Goal: Unclear

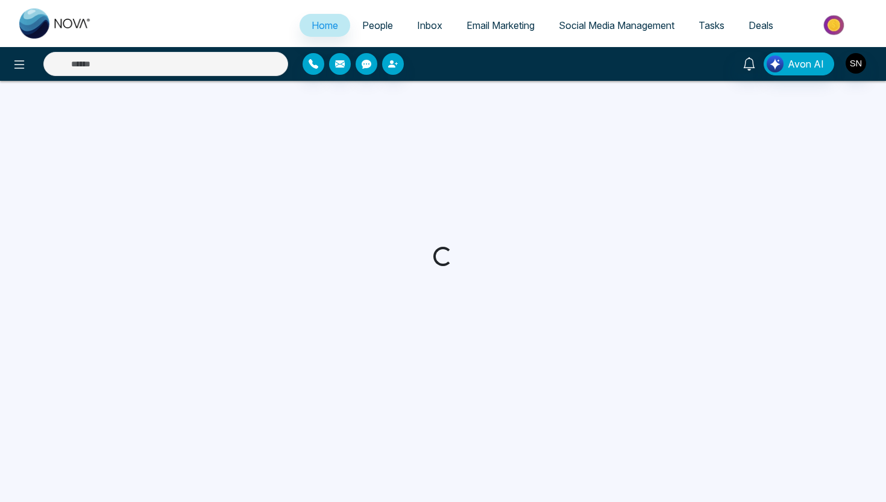
select select "*"
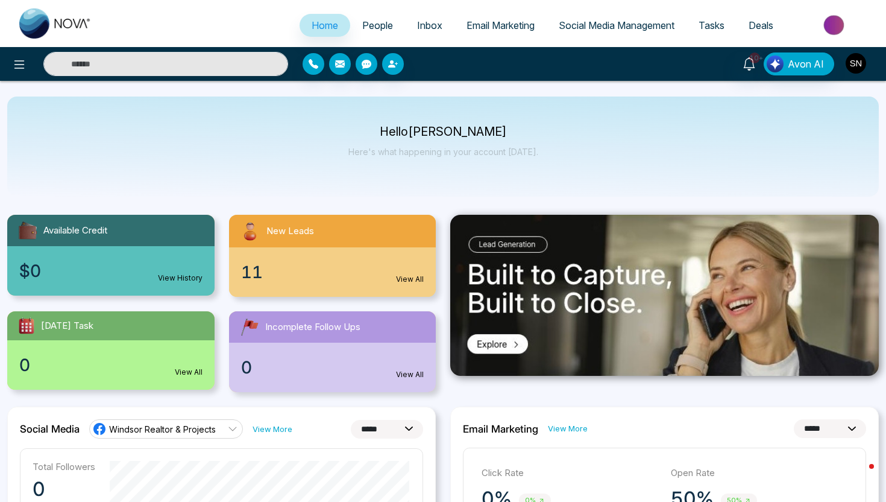
click at [860, 61] on img "button" at bounding box center [856, 63] width 20 height 20
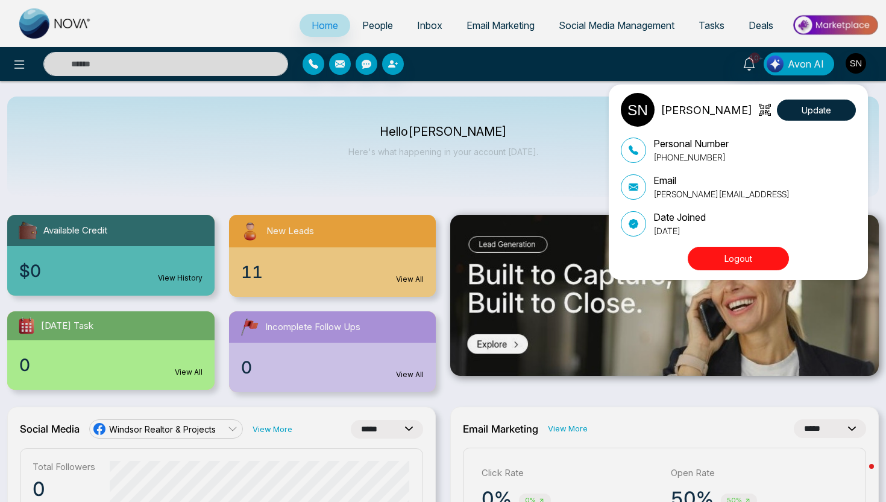
click at [582, 166] on div "[PERSON_NAME] Update Personal Number [PHONE_NUMBER] Email [PERSON_NAME][EMAIL_A…" at bounding box center [443, 251] width 886 height 502
